Goal: Participate in discussion: Engage in conversation with other users on a specific topic

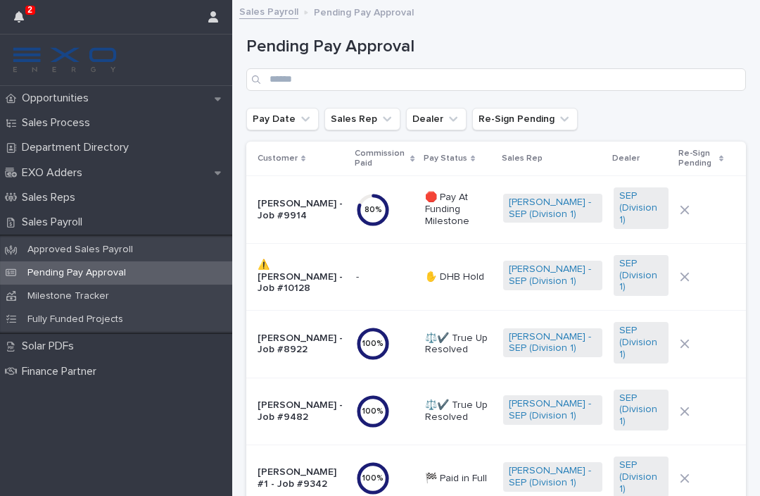
click at [26, 30] on button "button" at bounding box center [19, 17] width 27 height 34
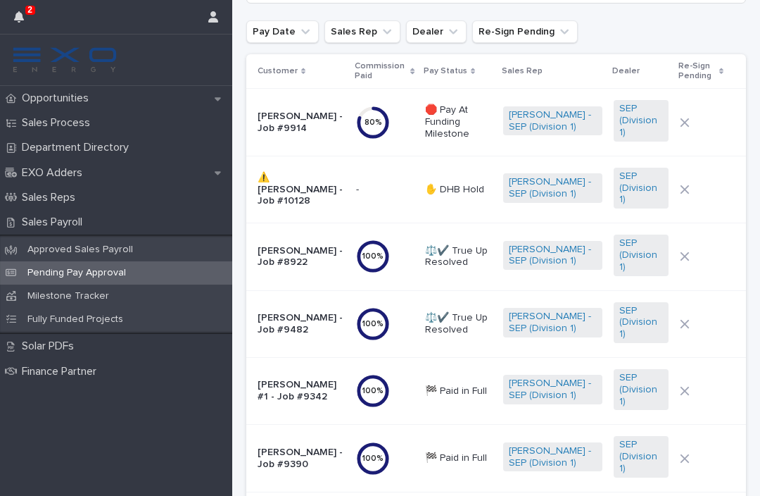
scroll to position [92, 0]
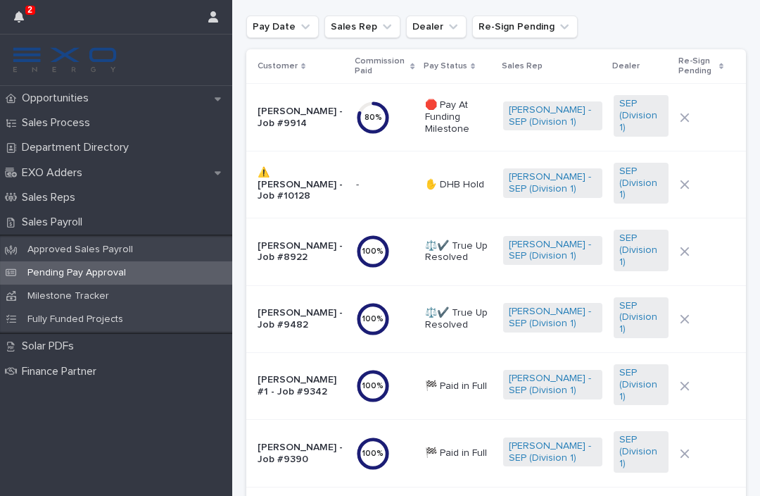
click at [180, 99] on div "Opportunities" at bounding box center [116, 98] width 232 height 25
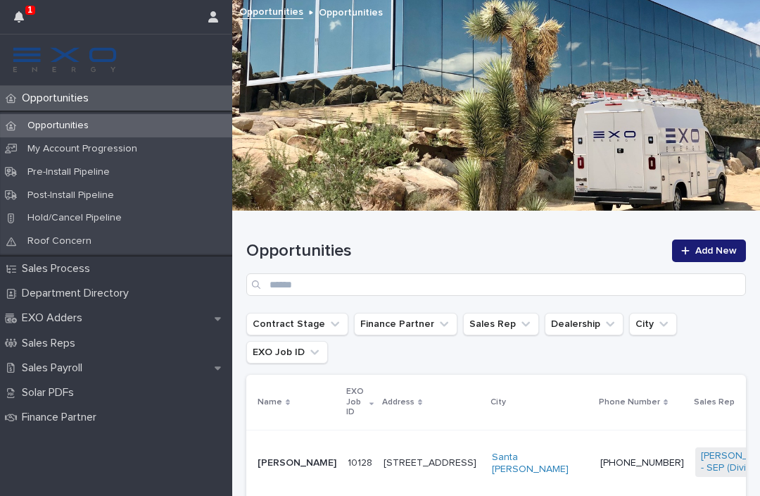
click at [10, 18] on button "button" at bounding box center [19, 17] width 27 height 34
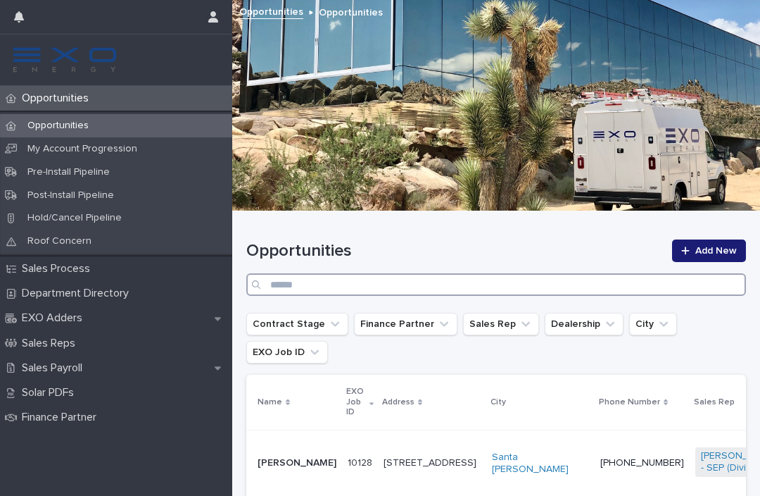
click at [678, 277] on input "Search" at bounding box center [496, 284] width 500 height 23
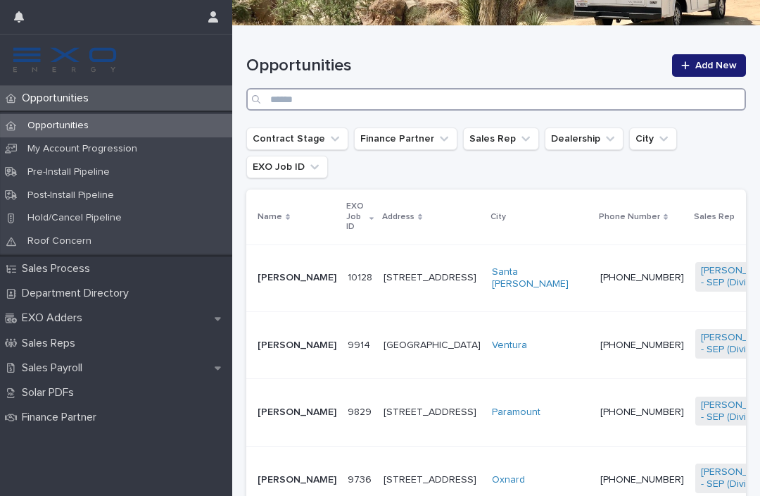
scroll to position [201, 0]
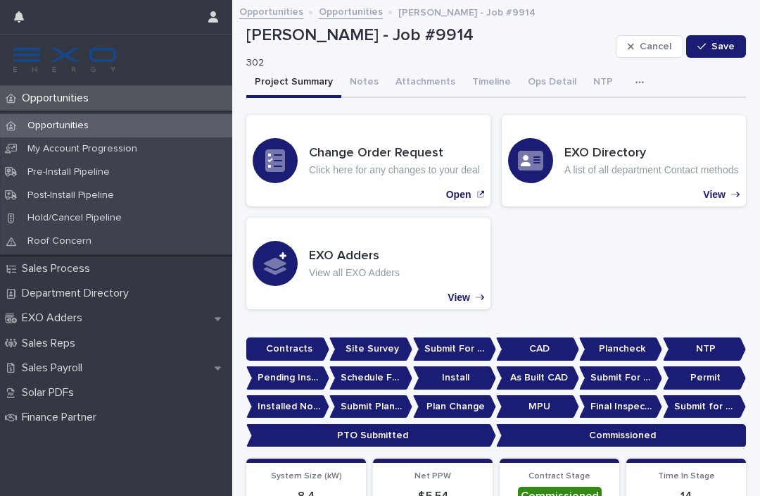
click at [359, 68] on button "Notes" at bounding box center [364, 83] width 46 height 30
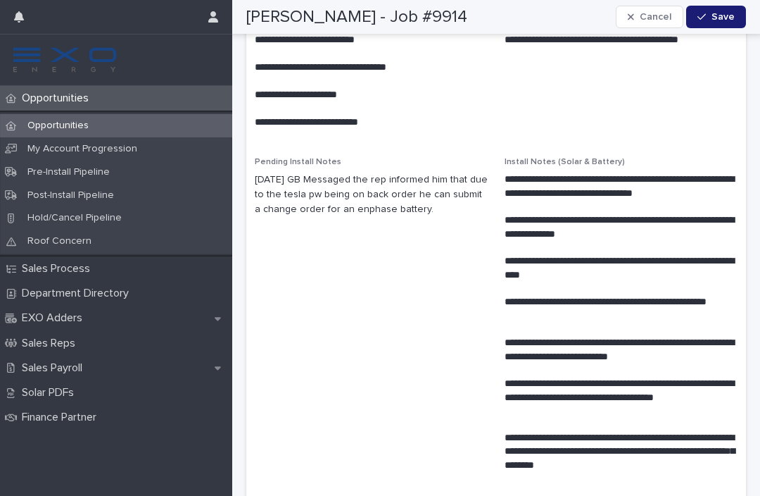
scroll to position [854, 0]
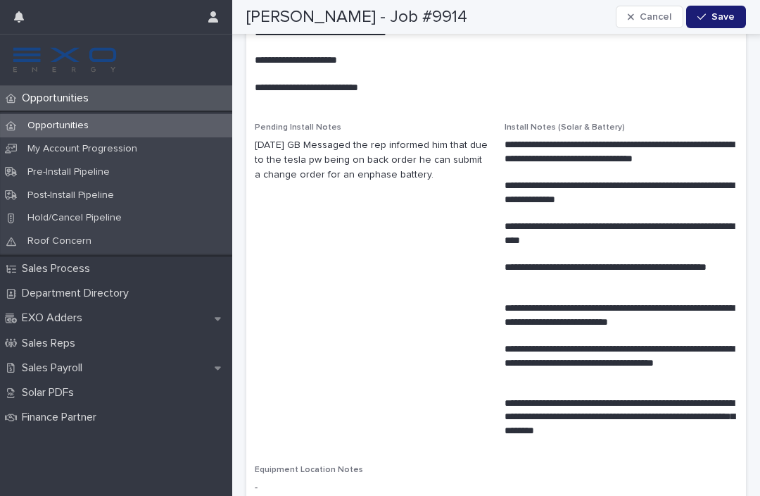
click at [696, 274] on p "**********" at bounding box center [621, 273] width 233 height 27
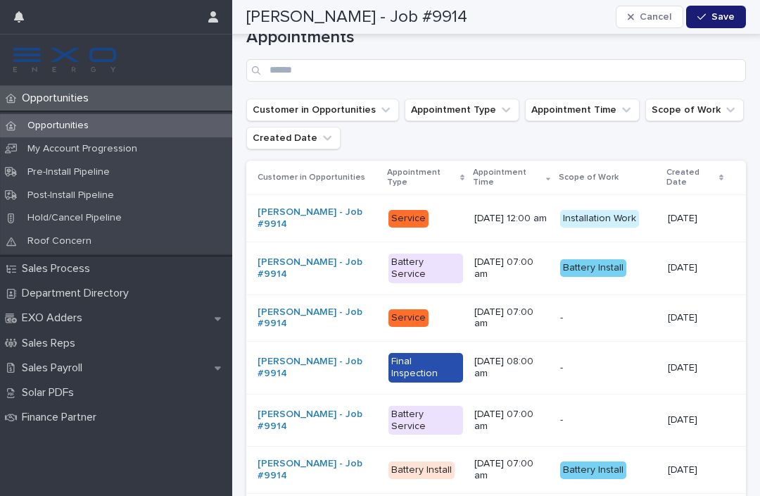
scroll to position [6814, 0]
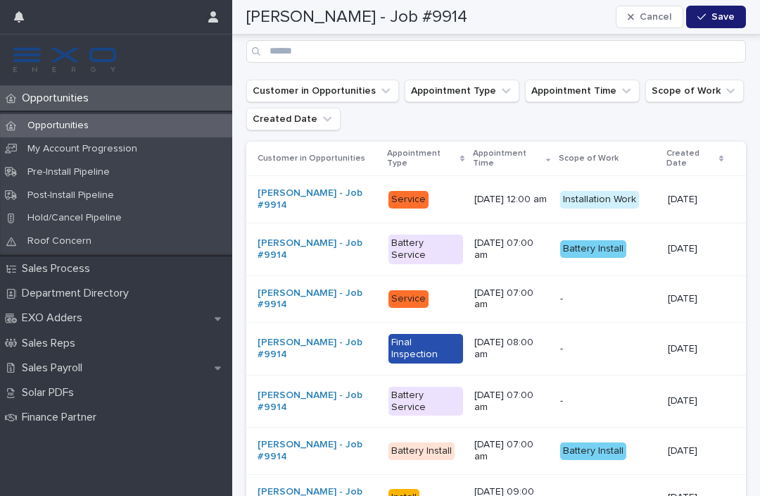
click at [694, 243] on p "[DATE]" at bounding box center [696, 249] width 56 height 12
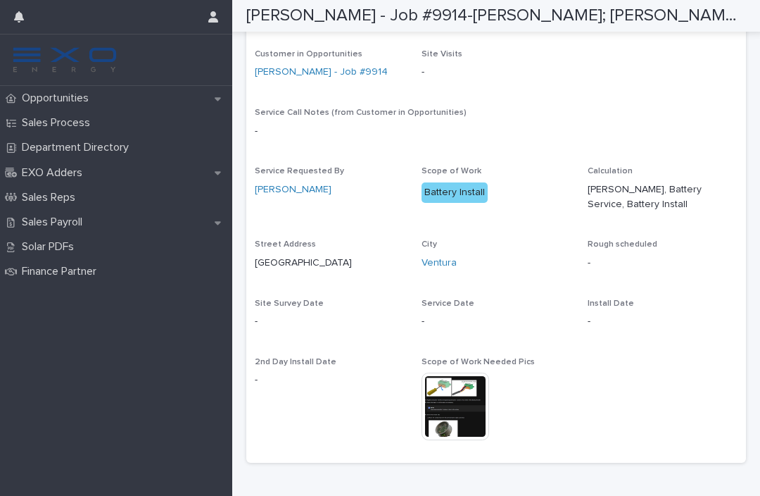
scroll to position [357, 0]
click at [473, 413] on img at bounding box center [456, 406] width 68 height 68
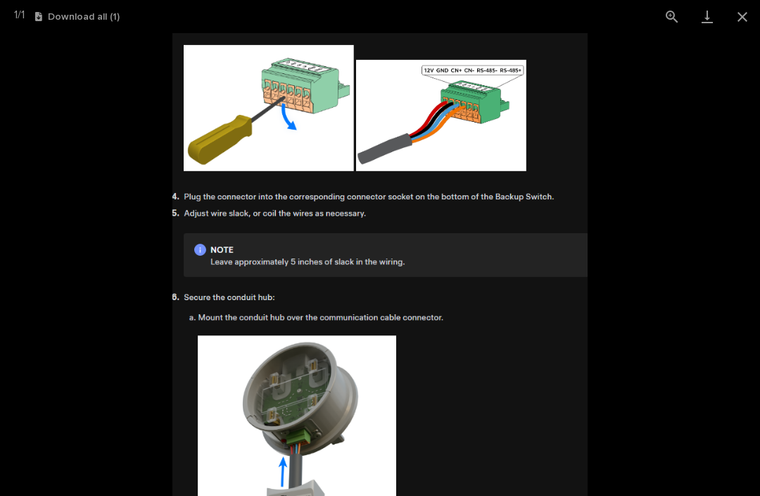
click at [716, 199] on picture at bounding box center [380, 264] width 760 height 463
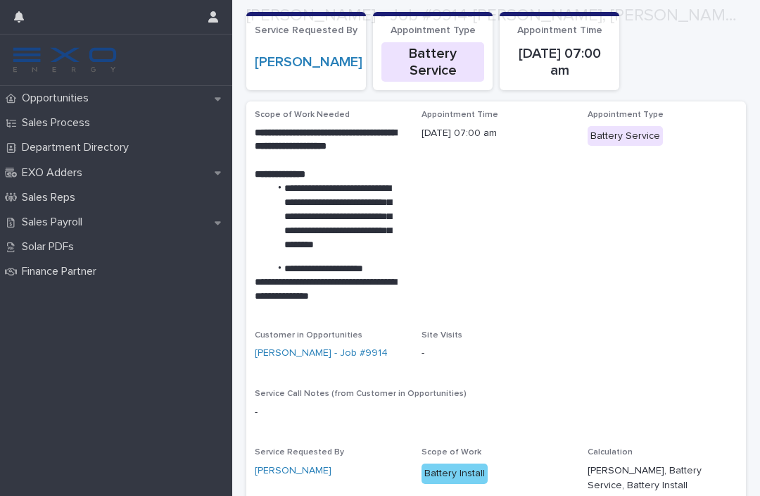
scroll to position [87, 0]
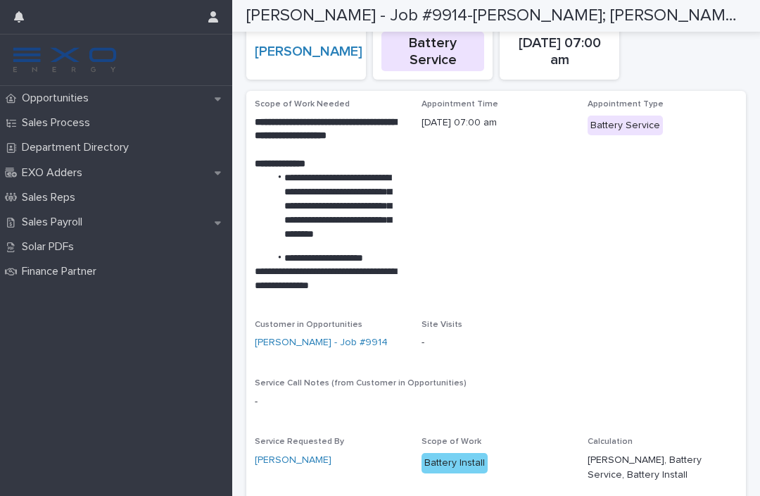
click at [165, 93] on div "Opportunities" at bounding box center [116, 98] width 232 height 25
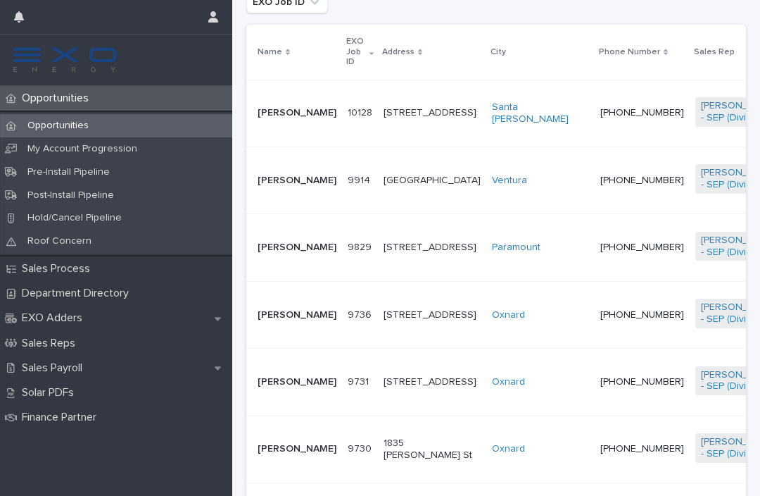
scroll to position [355, 0]
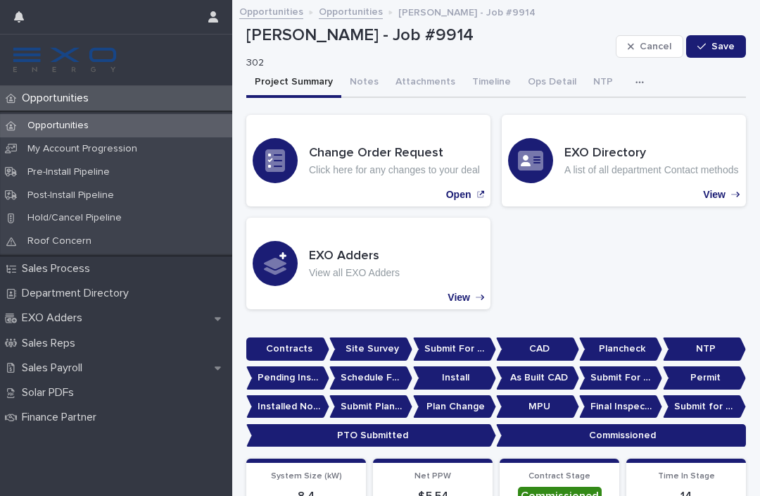
click at [632, 75] on button "button" at bounding box center [642, 82] width 31 height 28
click at [602, 118] on button "Activity" at bounding box center [591, 118] width 93 height 21
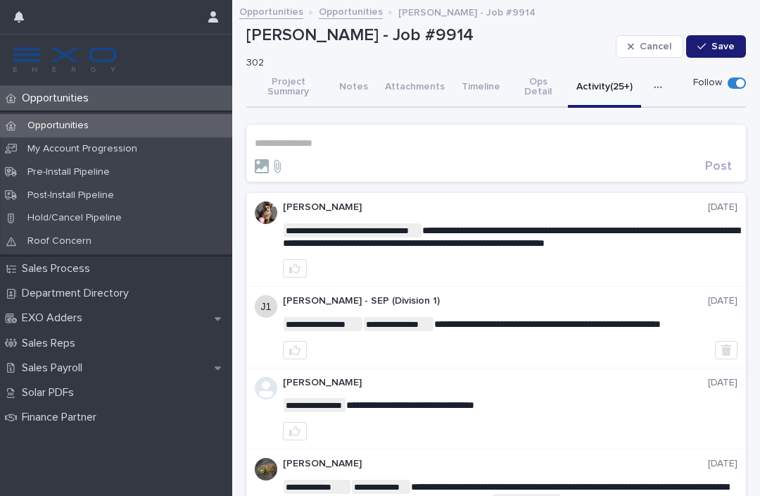
click at [528, 137] on p "**********" at bounding box center [496, 143] width 483 height 12
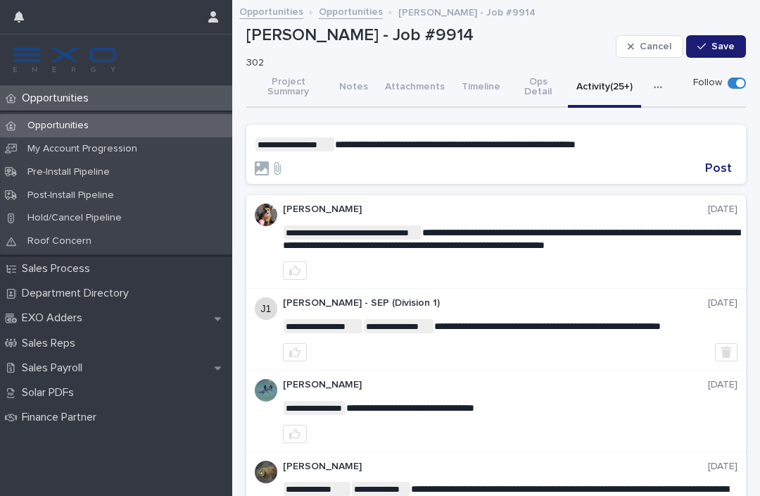
click at [704, 171] on button "Post" at bounding box center [719, 168] width 38 height 13
